Goal: Find specific page/section: Find specific page/section

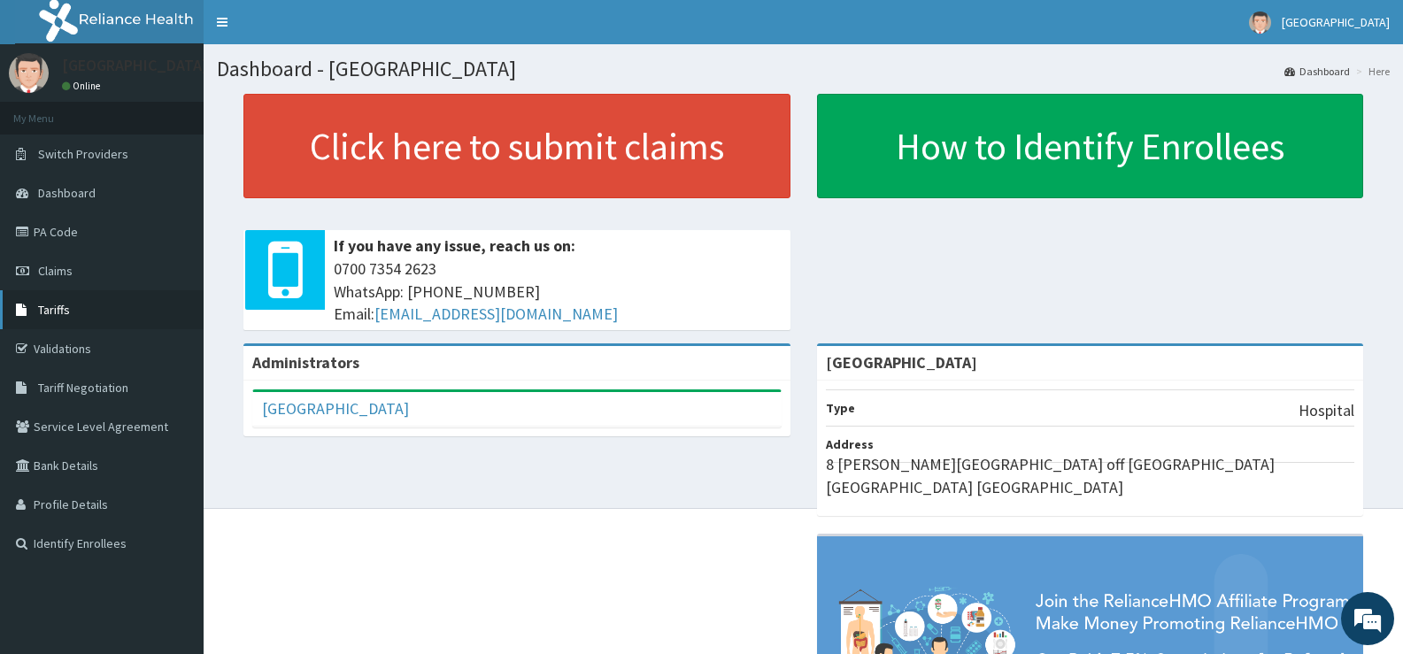
click at [42, 307] on span "Tariffs" at bounding box center [54, 310] width 32 height 16
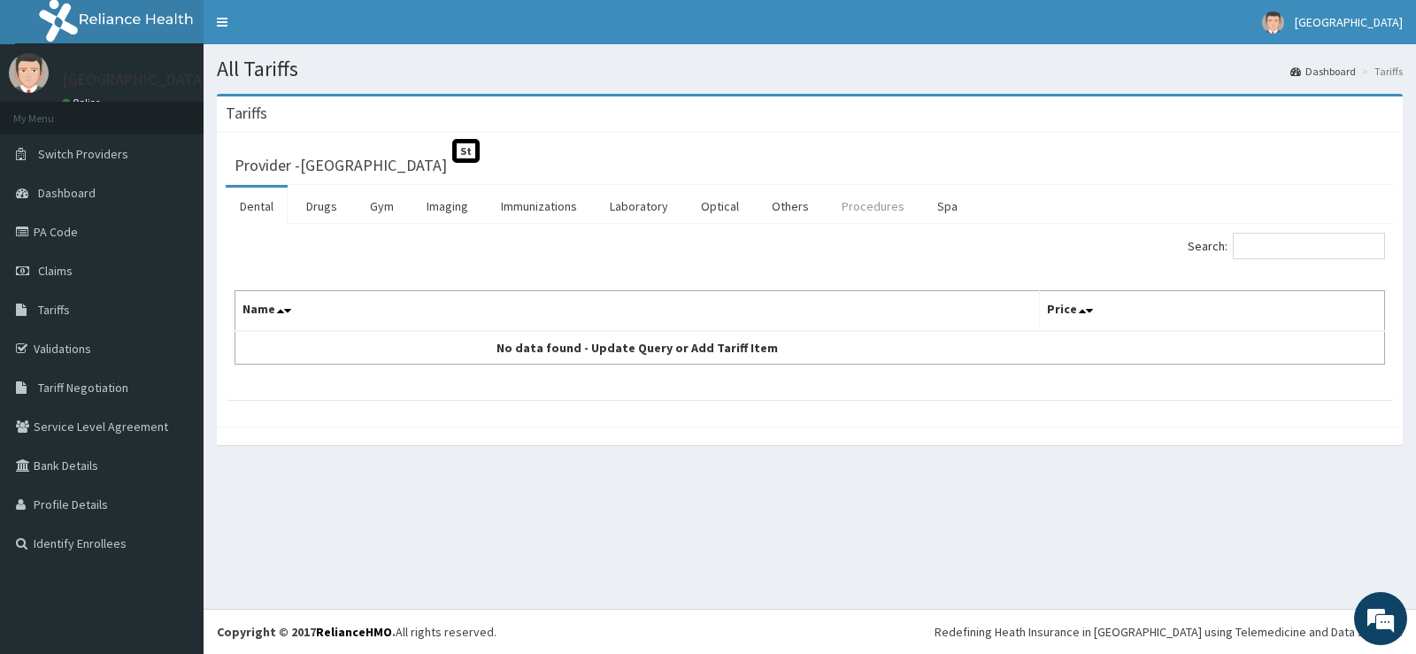
click at [870, 223] on link "Procedures" at bounding box center [872, 206] width 91 height 37
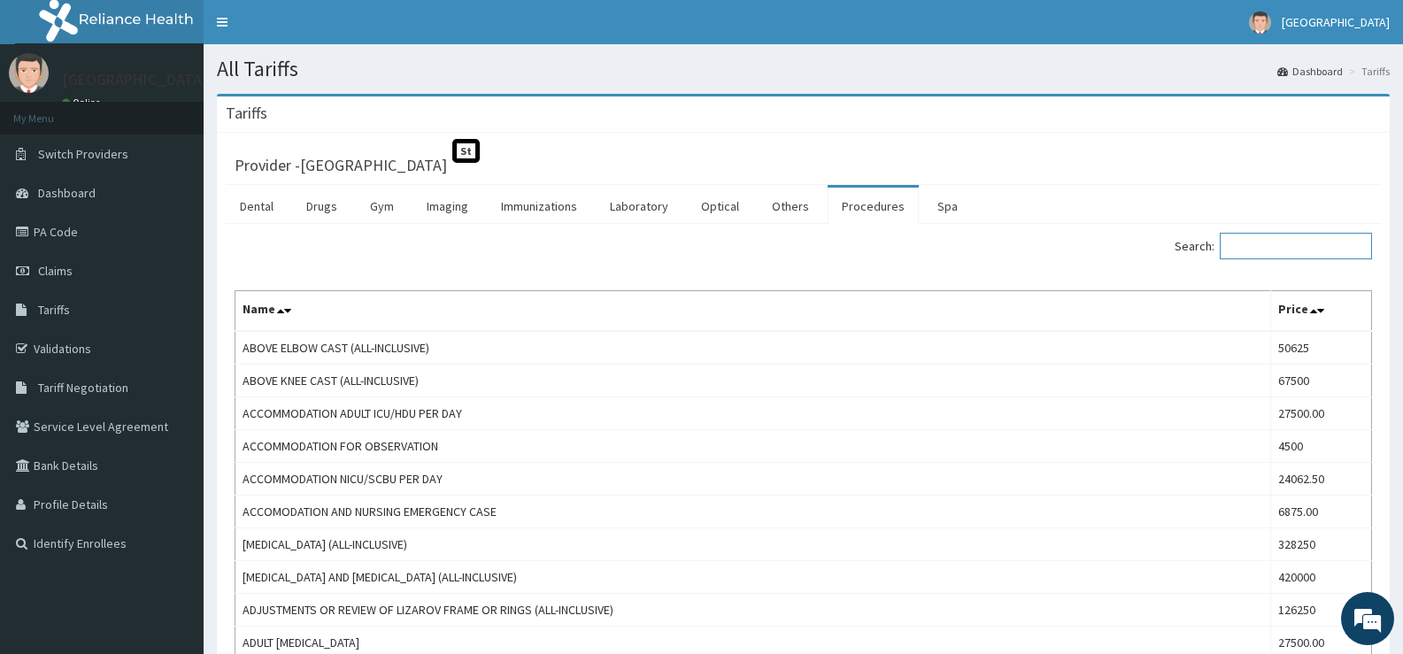
click at [1307, 252] on input "Search:" at bounding box center [1295, 246] width 152 height 27
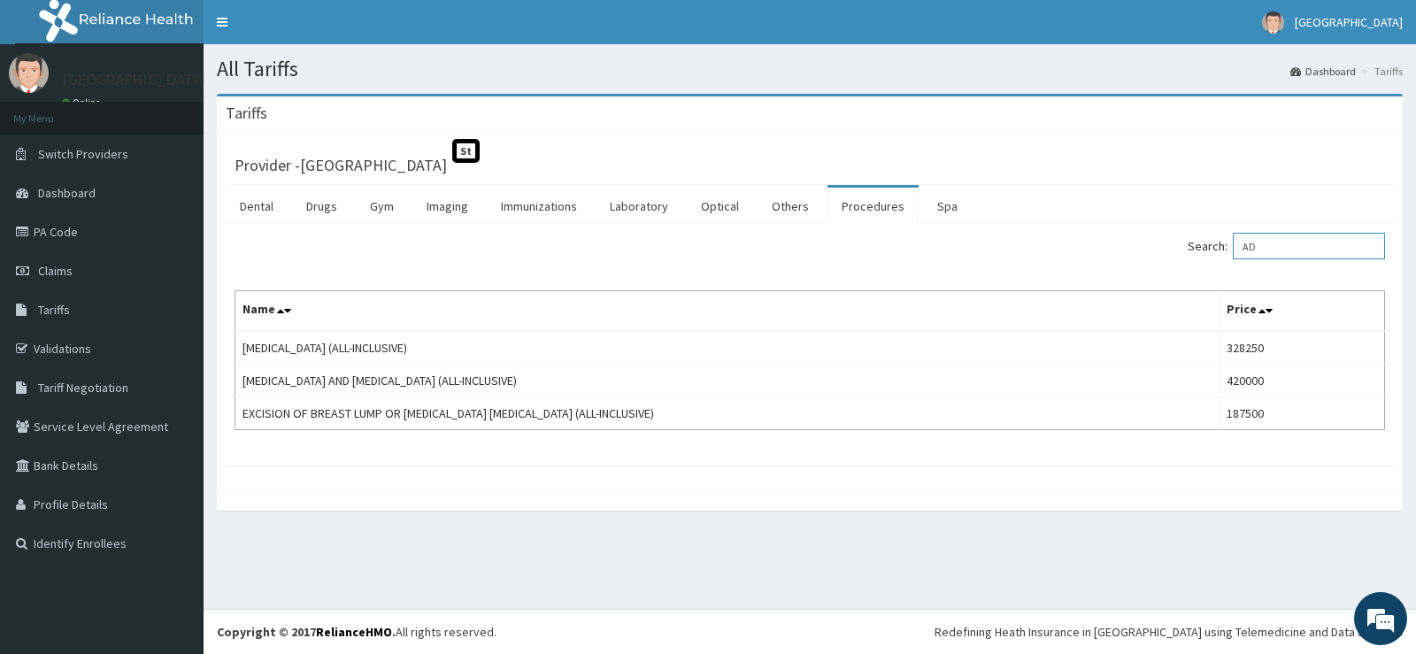
type input "A"
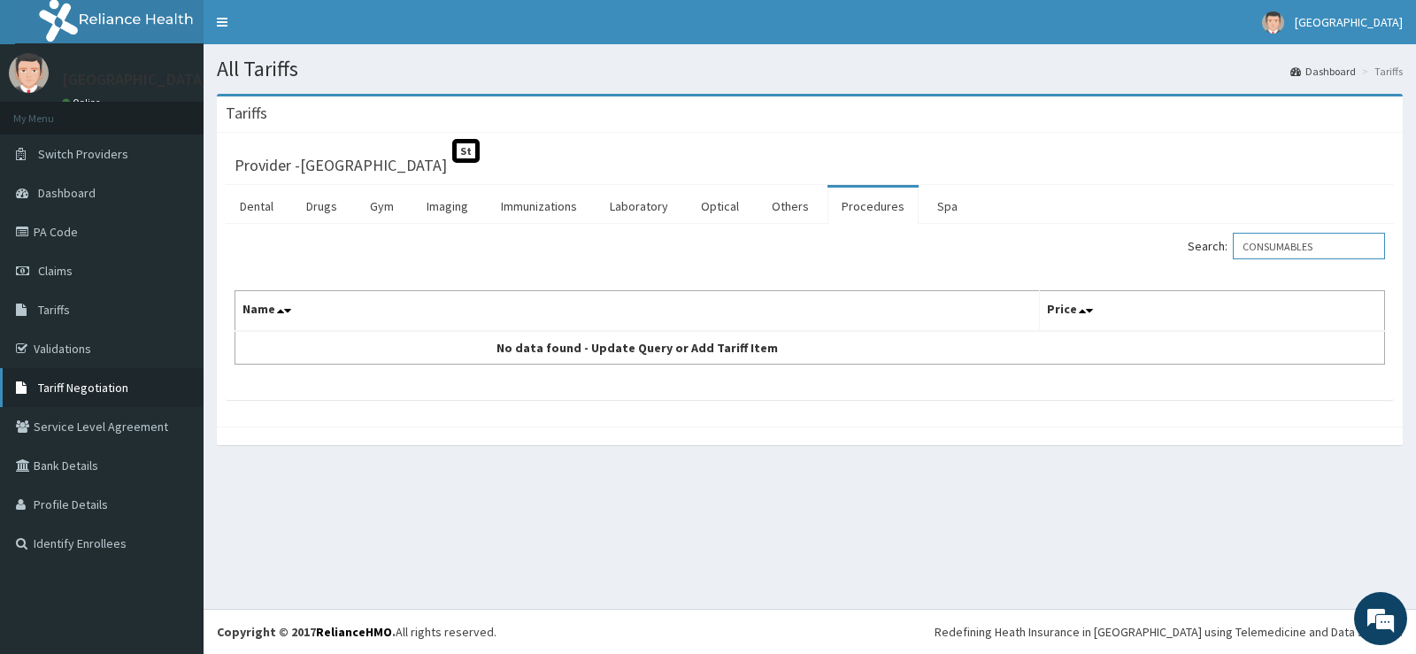
type input "CONSUMABLES"
click at [115, 387] on span "Tariff Negotiation" at bounding box center [83, 388] width 90 height 16
